Goal: Find specific page/section: Find specific page/section

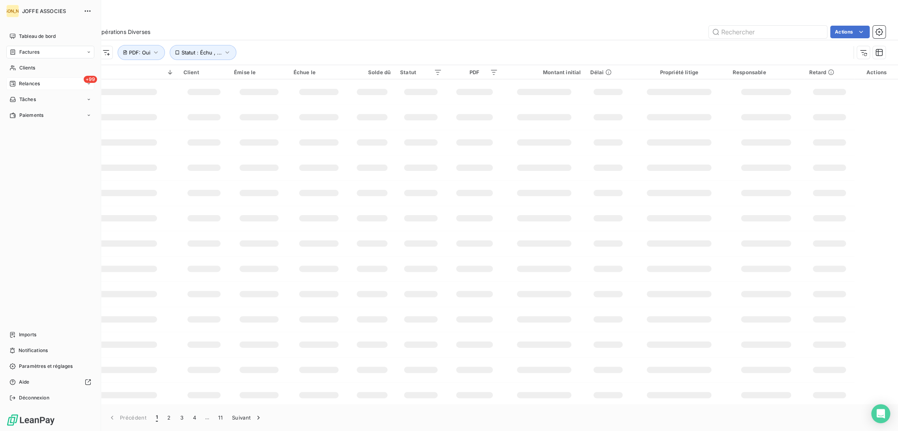
drag, startPoint x: 17, startPoint y: 69, endPoint x: 60, endPoint y: 81, distance: 44.6
click at [17, 69] on div "Clients" at bounding box center [50, 68] width 88 height 13
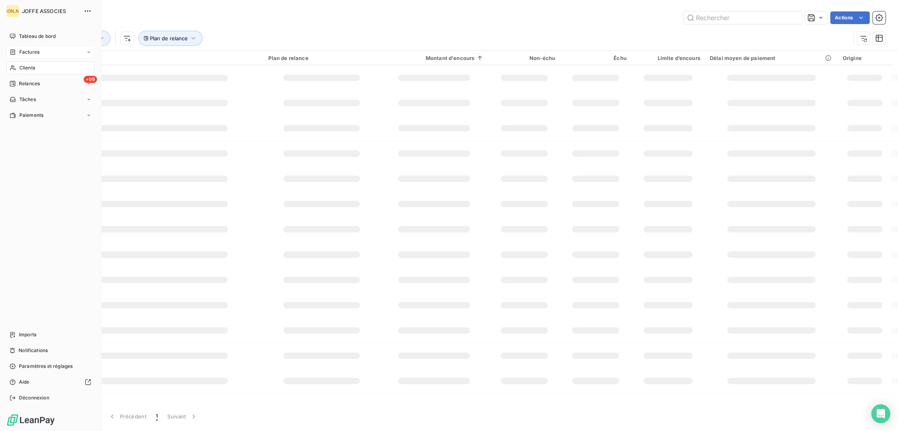
click at [34, 50] on span "Factures" at bounding box center [29, 52] width 20 height 7
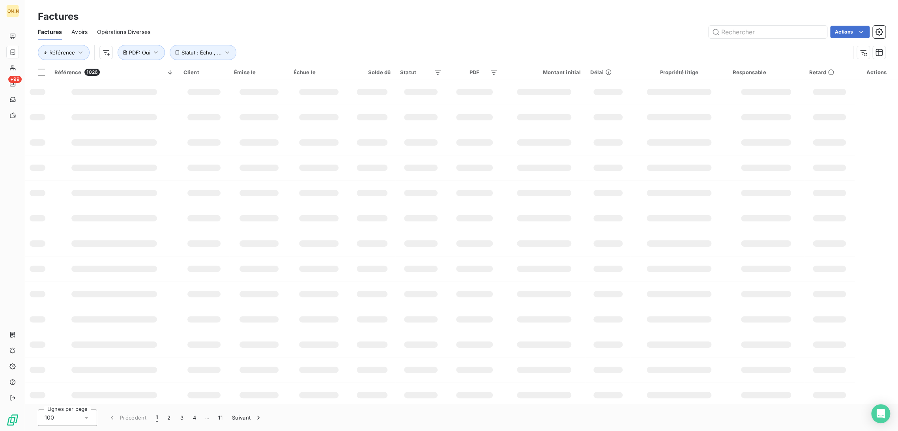
click at [243, 20] on div "Factures" at bounding box center [461, 16] width 872 height 14
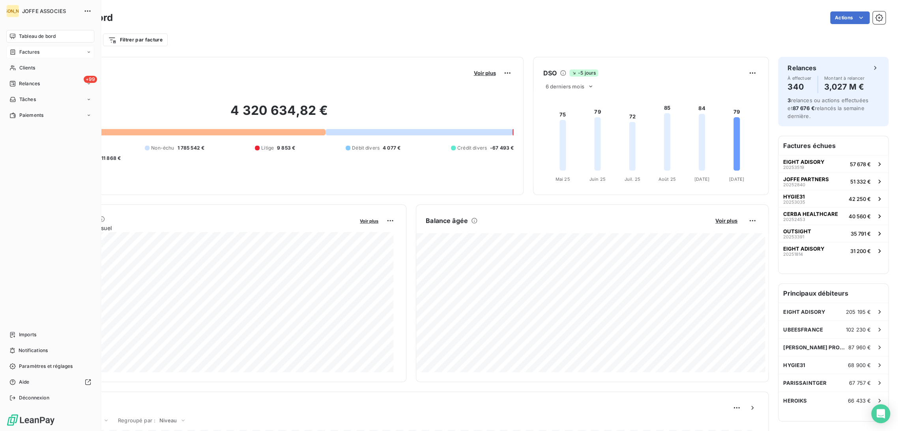
click at [16, 54] on div "Factures" at bounding box center [24, 52] width 30 height 7
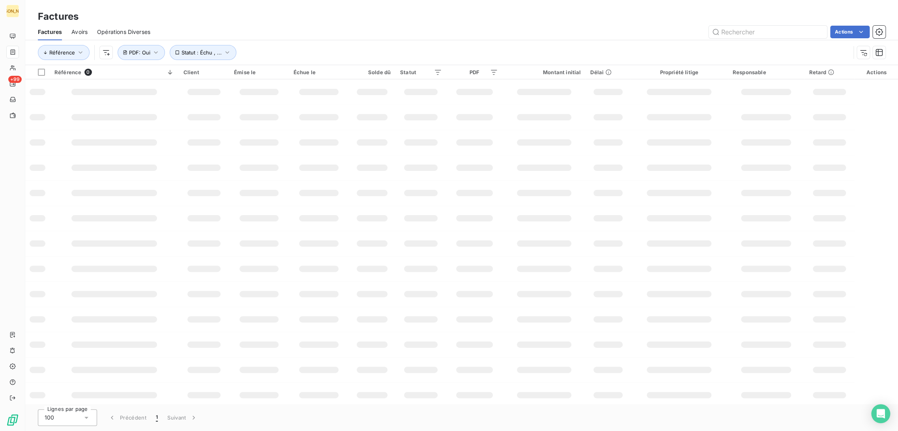
click at [252, 29] on div "Actions" at bounding box center [522, 32] width 725 height 13
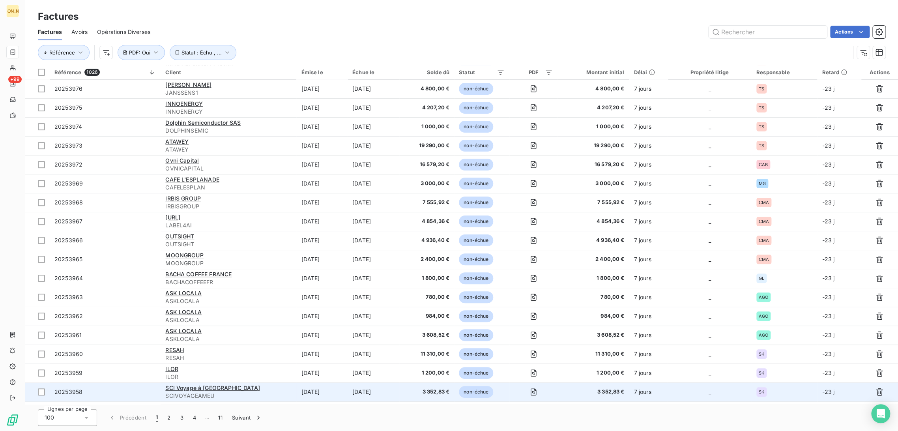
scroll to position [131, 0]
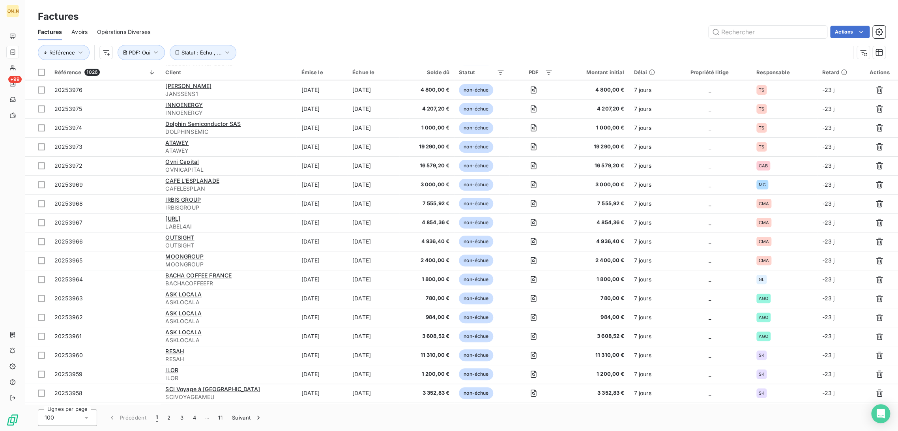
click at [224, 18] on div "Factures" at bounding box center [461, 16] width 872 height 14
click at [232, 24] on div "Factures Avoirs Opérations Diverses Actions" at bounding box center [461, 32] width 872 height 17
drag, startPoint x: 238, startPoint y: 19, endPoint x: 237, endPoint y: 26, distance: 7.1
click at [241, 19] on div "Factures" at bounding box center [461, 16] width 872 height 14
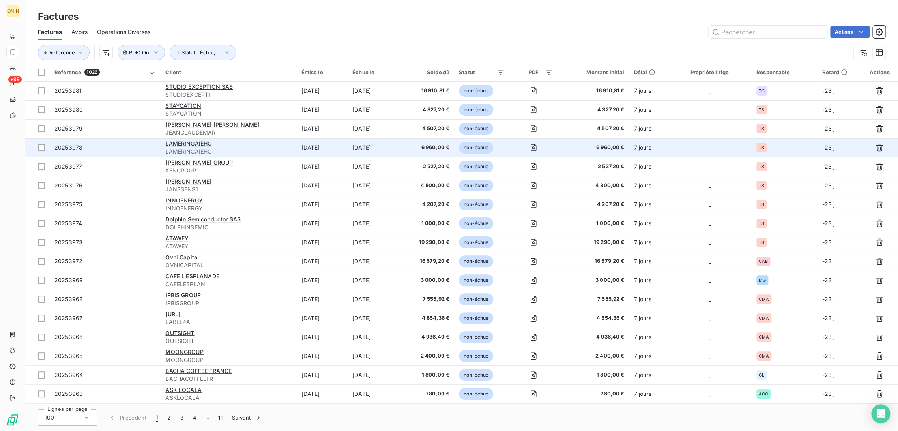
scroll to position [0, 0]
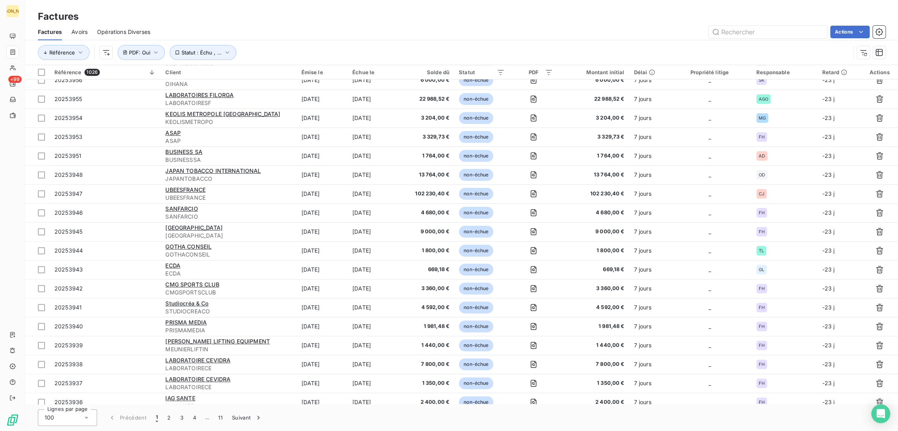
drag, startPoint x: 167, startPoint y: 419, endPoint x: 174, endPoint y: 406, distance: 14.6
click at [168, 419] on button "2" at bounding box center [169, 417] width 13 height 17
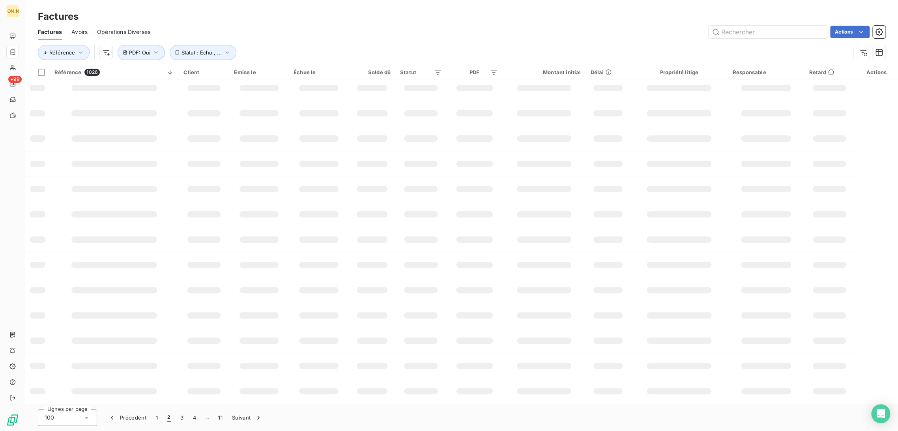
scroll to position [54, 0]
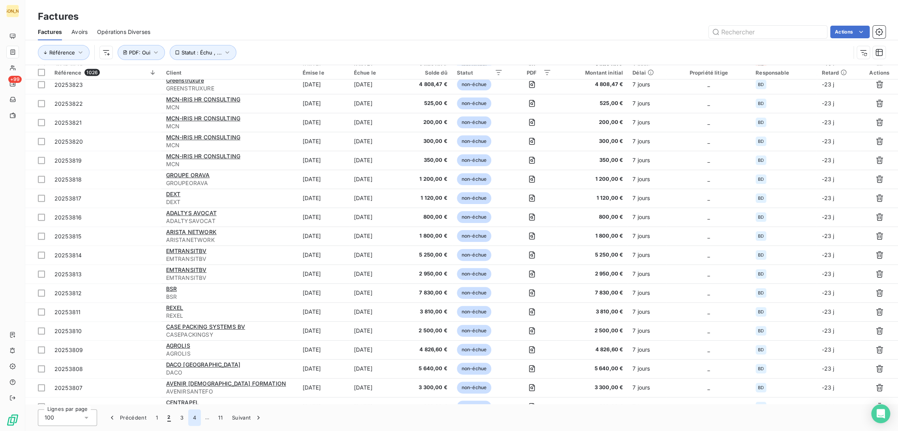
drag, startPoint x: 186, startPoint y: 418, endPoint x: 188, endPoint y: 413, distance: 5.6
click at [186, 418] on button "3" at bounding box center [182, 417] width 13 height 17
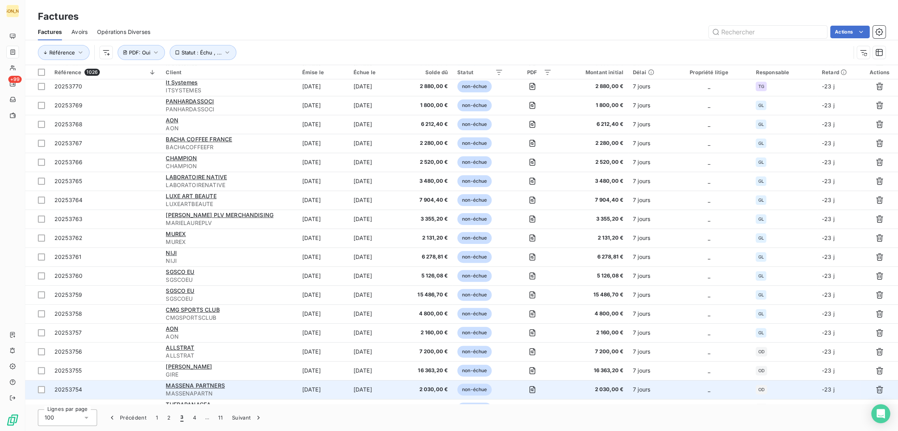
scroll to position [0, 0]
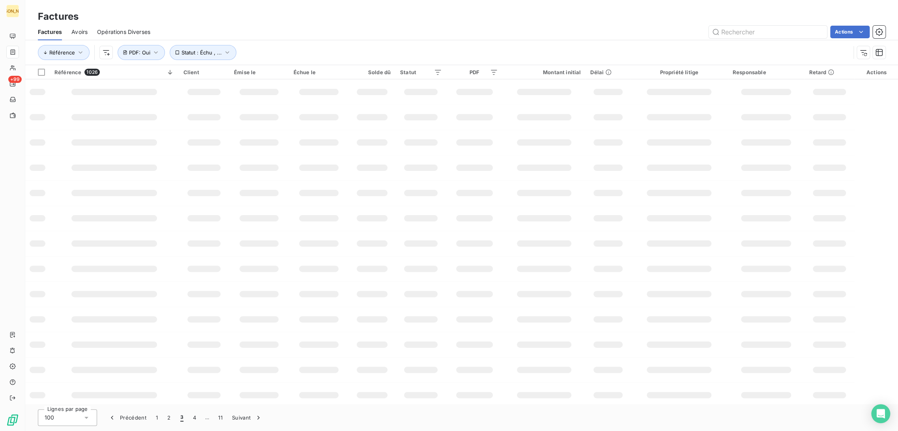
click at [227, 16] on div "Factures" at bounding box center [461, 16] width 872 height 14
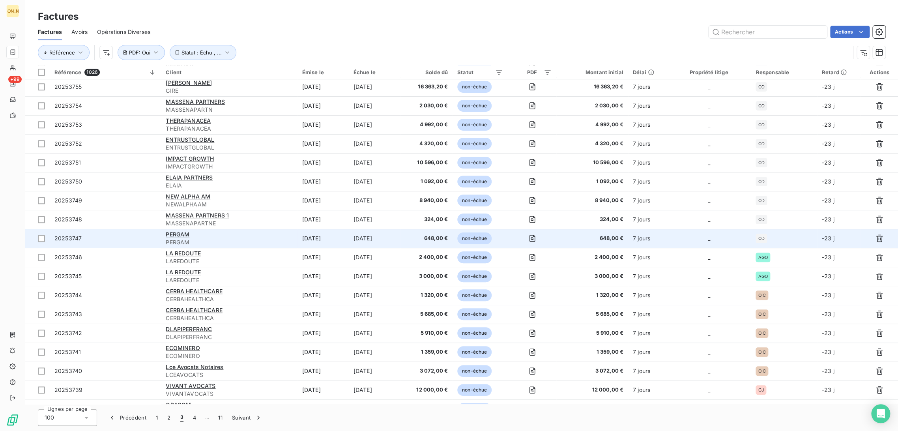
scroll to position [482, 0]
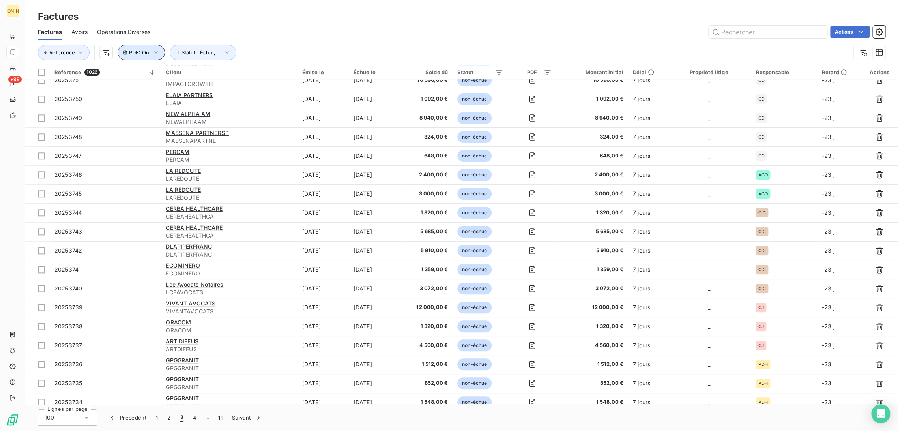
click at [139, 53] on span "PDF : Oui" at bounding box center [139, 52] width 21 height 6
click at [152, 77] on div "Oui is_true" at bounding box center [172, 72] width 61 height 11
click at [157, 102] on li "Non" at bounding box center [176, 106] width 82 height 14
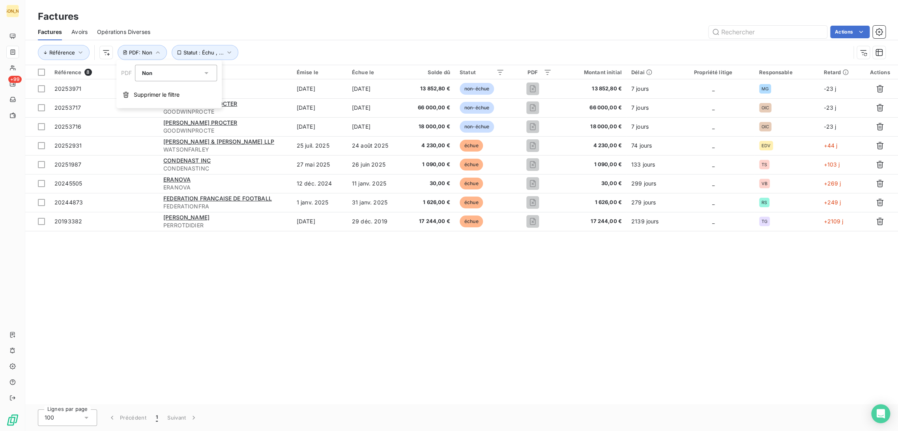
scroll to position [0, 0]
drag, startPoint x: 233, startPoint y: 26, endPoint x: 257, endPoint y: 39, distance: 26.9
click at [233, 26] on div "Actions" at bounding box center [522, 32] width 725 height 13
click at [155, 54] on icon "button" at bounding box center [158, 53] width 8 height 8
click at [158, 95] on span "Supprimer le filtre" at bounding box center [157, 95] width 46 height 8
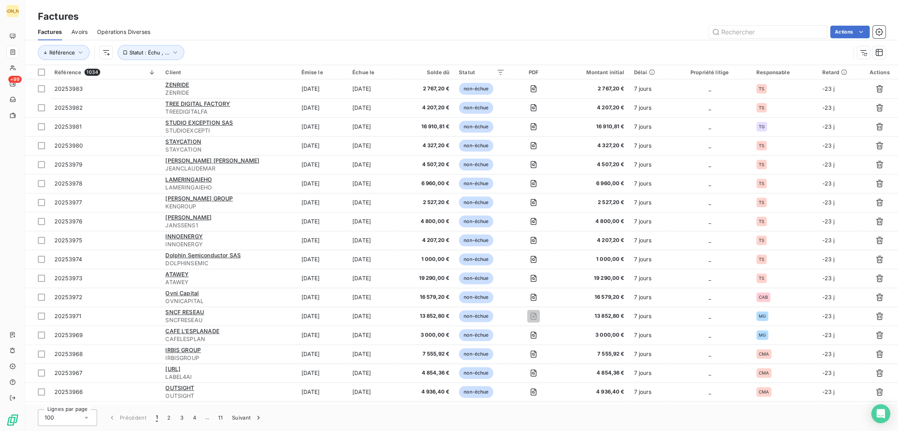
click at [245, 18] on div "Factures" at bounding box center [461, 16] width 872 height 14
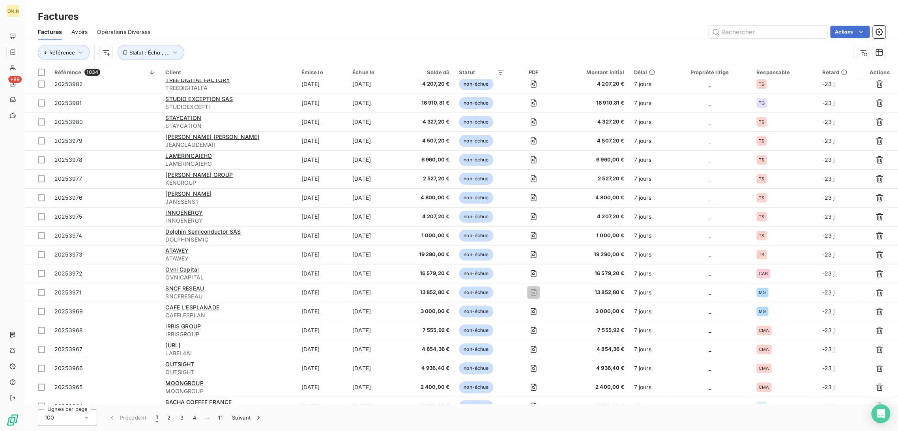
scroll to position [44, 0]
